Goal: Download file/media

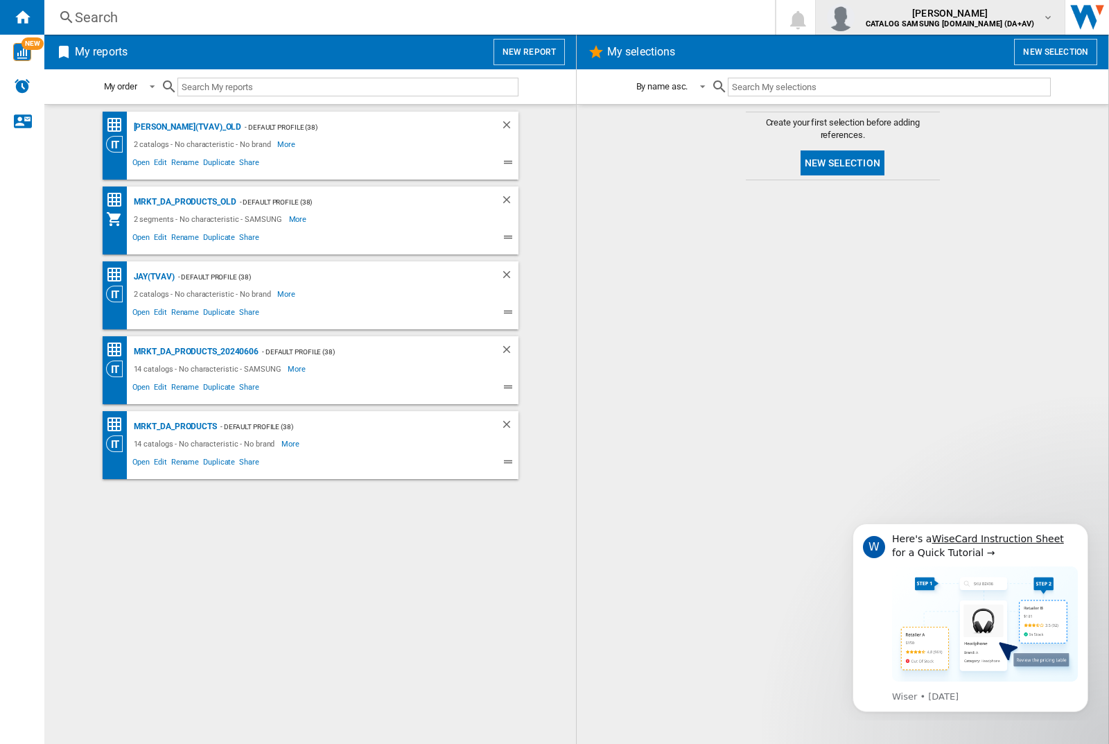
click at [854, 17] on img "button" at bounding box center [841, 17] width 28 height 28
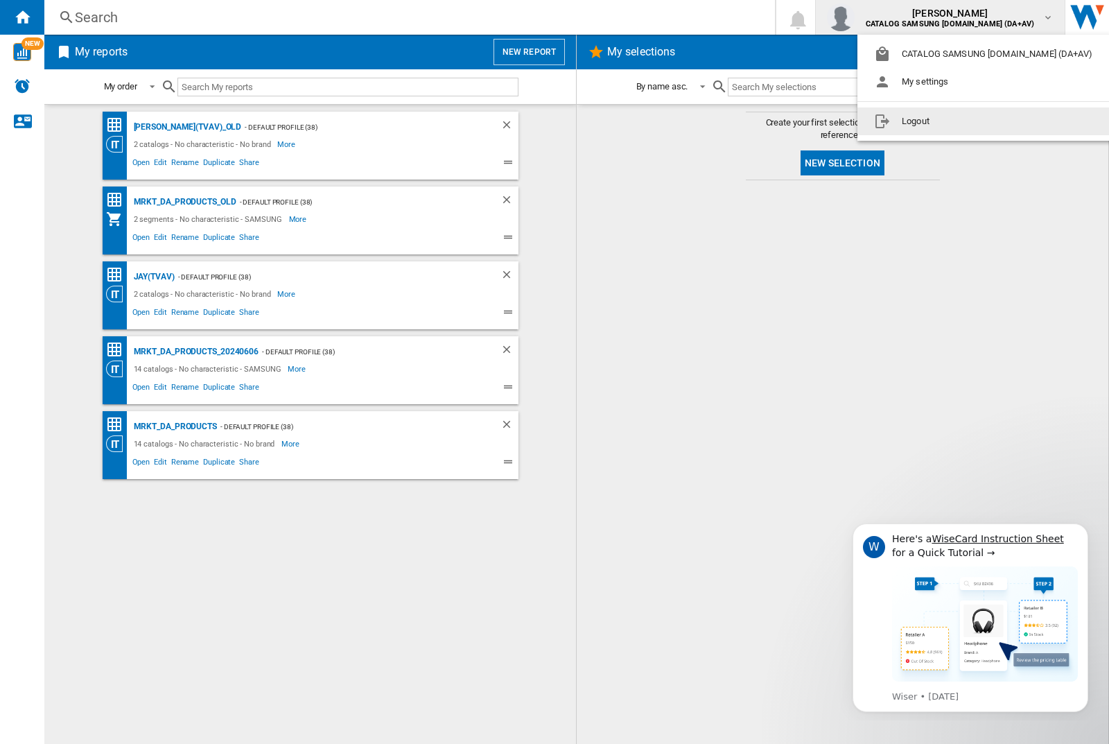
click at [964, 121] on button "Logout" at bounding box center [985, 121] width 257 height 28
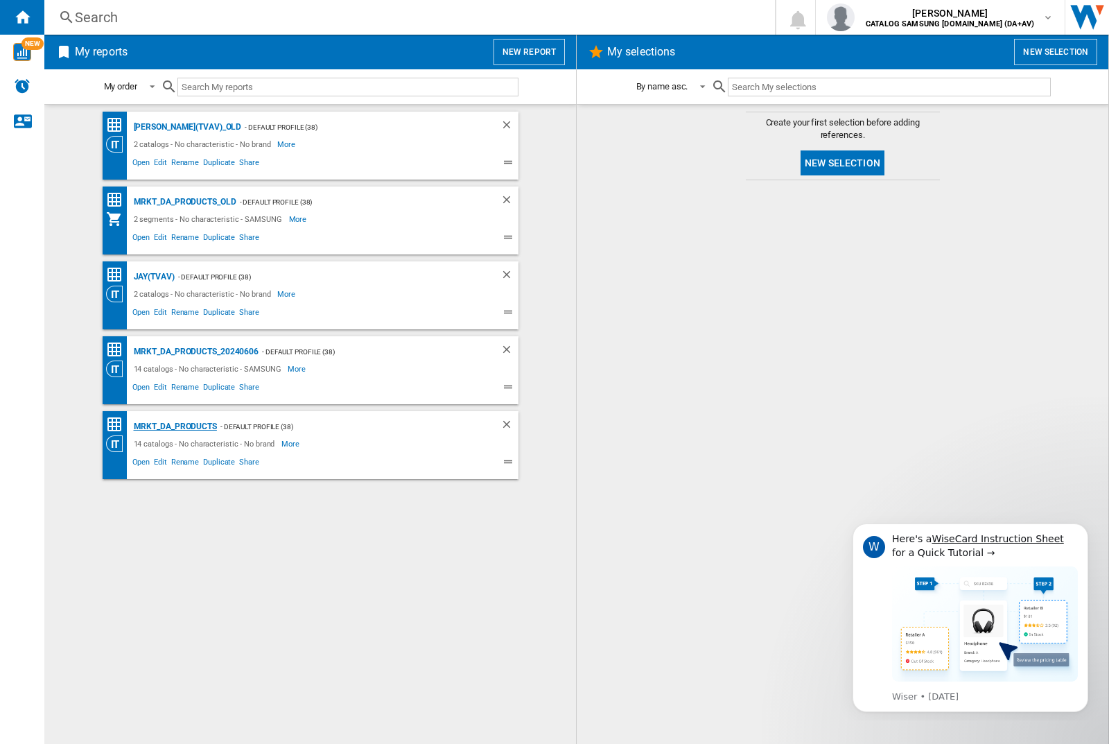
click at [175, 426] on div "MRKT_DA_PRODUCTS" at bounding box center [173, 426] width 87 height 17
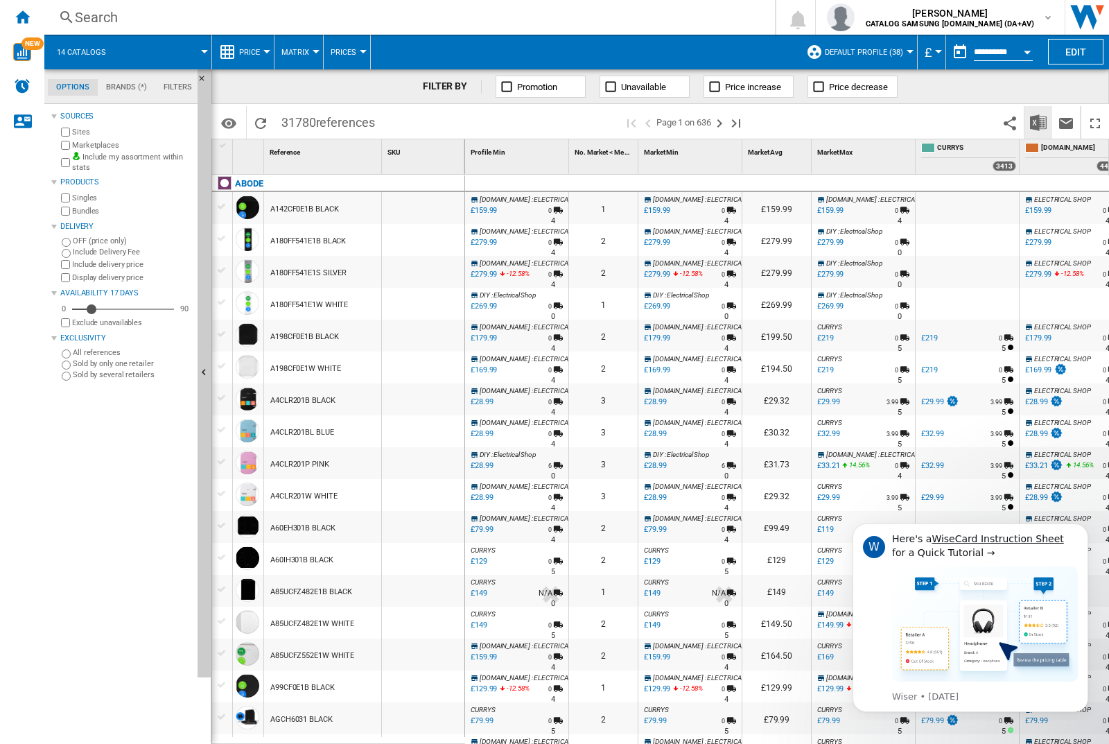
click at [1037, 121] on img "Download in Excel" at bounding box center [1038, 122] width 17 height 17
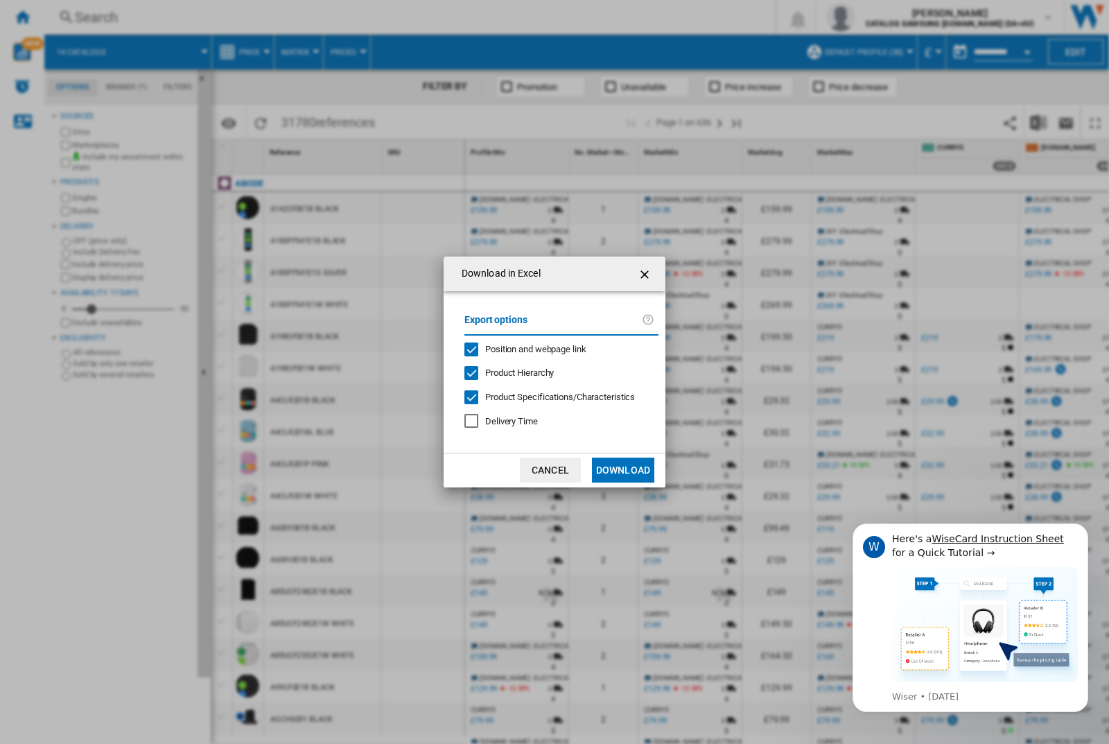
click at [526, 348] on span "Position and webpage link" at bounding box center [535, 349] width 101 height 10
click at [623, 470] on button "Download" at bounding box center [623, 469] width 62 height 25
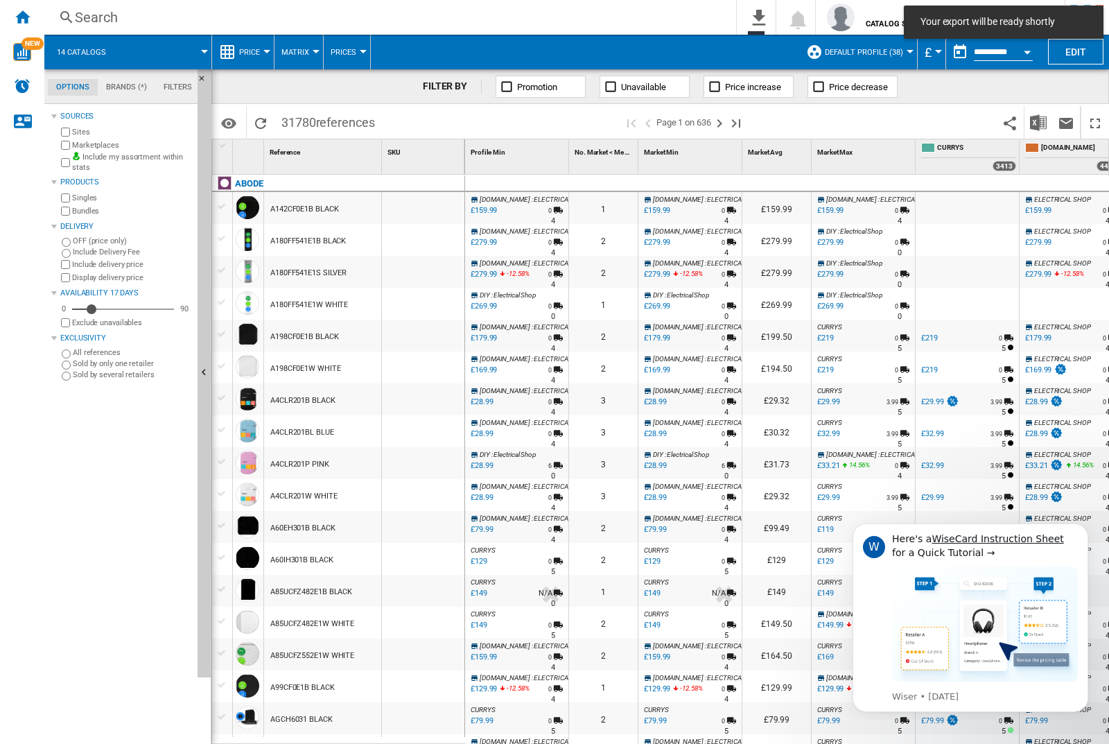
click at [428, 205] on div at bounding box center [423, 208] width 82 height 32
